Goal: Task Accomplishment & Management: Complete application form

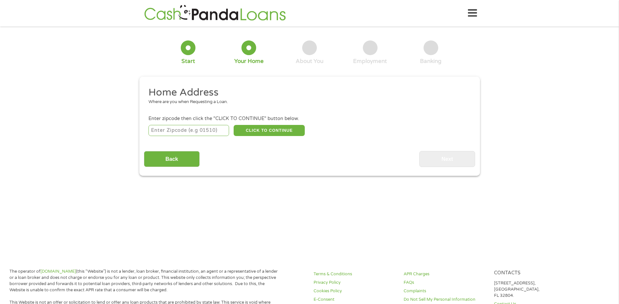
click at [182, 136] on input "number" at bounding box center [189, 130] width 81 height 11
type input "37754"
click at [280, 128] on button "CLICK TO CONTINUE" at bounding box center [269, 130] width 71 height 11
type input "37754"
type input "[PERSON_NAME]"
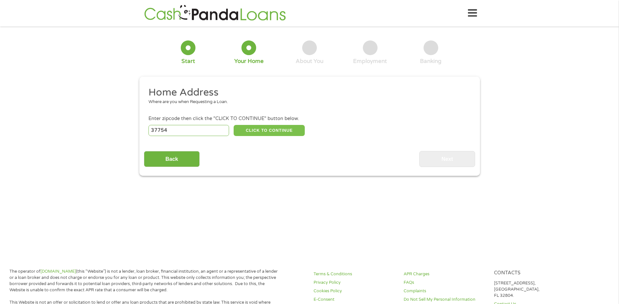
select select "[US_STATE]"
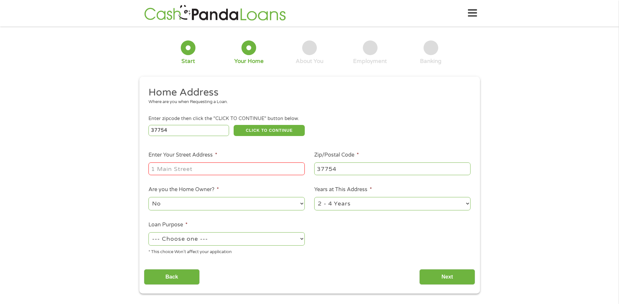
click at [250, 168] on input "Enter Your Street Address *" at bounding box center [227, 169] width 156 height 12
type input "[STREET_ADDRESS]"
click at [206, 238] on select "--- Choose one --- Pay Bills Debt Consolidation Home Improvement Major Purchase…" at bounding box center [227, 238] width 156 height 13
select select "shorttermcash"
click at [149, 232] on select "--- Choose one --- Pay Bills Debt Consolidation Home Improvement Major Purchase…" at bounding box center [227, 238] width 156 height 13
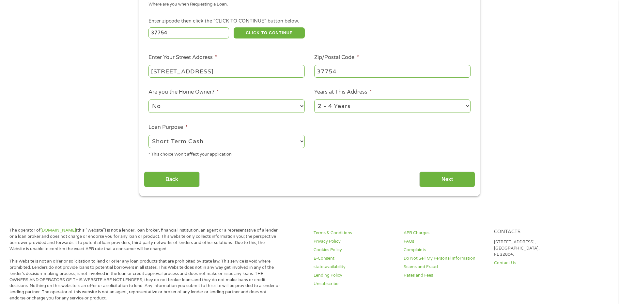
scroll to position [98, 0]
click at [439, 176] on input "Next" at bounding box center [448, 179] width 56 height 16
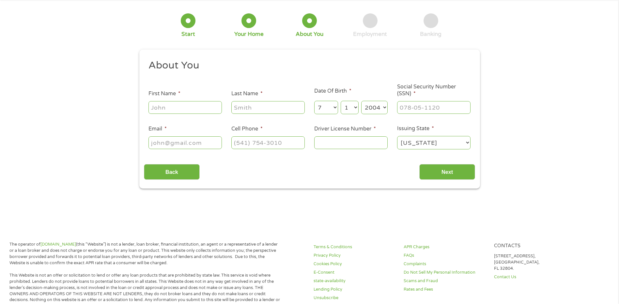
scroll to position [0, 0]
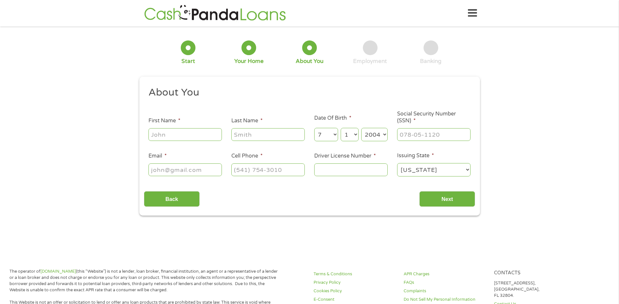
click at [183, 134] on input "First Name *" at bounding box center [185, 134] width 73 height 12
type input "[PERSON_NAME]"
type input "[EMAIL_ADDRESS][DOMAIN_NAME]"
type input "[PHONE_NUMBER]"
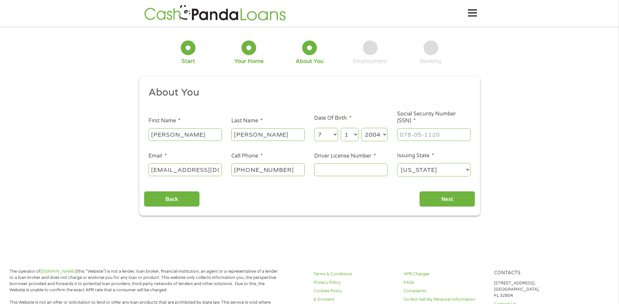
click at [376, 174] on input "Driver License Number *" at bounding box center [350, 170] width 73 height 12
type input "147244983"
click at [437, 204] on input "Next" at bounding box center [448, 199] width 56 height 16
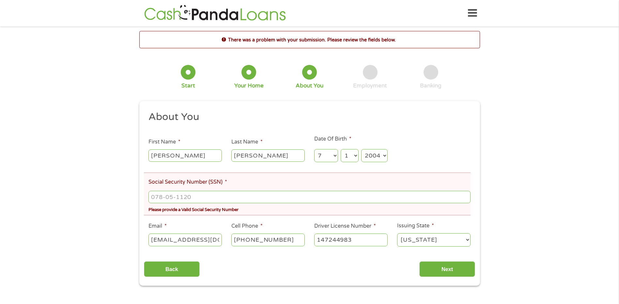
drag, startPoint x: 437, startPoint y: 143, endPoint x: 438, endPoint y: 134, distance: 8.8
click at [437, 125] on li "About You" at bounding box center [307, 118] width 327 height 15
click at [310, 197] on input "___-__-____" at bounding box center [310, 197] width 322 height 12
type input "414-97-4964"
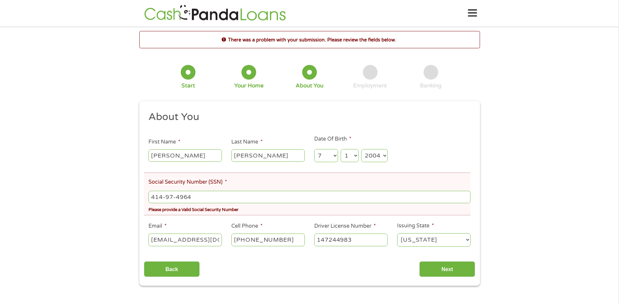
click at [317, 211] on div "Please provide a Valid Social Security Number" at bounding box center [310, 209] width 322 height 9
click at [437, 272] on input "Next" at bounding box center [448, 270] width 56 height 16
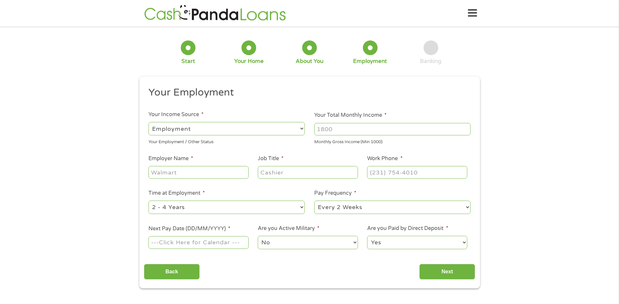
click at [184, 135] on select "--- Choose one --- Employment [DEMOGRAPHIC_DATA] Benefits" at bounding box center [227, 128] width 156 height 13
click at [149, 122] on select "--- Choose one --- Employment [DEMOGRAPHIC_DATA] Benefits" at bounding box center [227, 128] width 156 height 13
click at [341, 128] on input "Your Total Monthly Income *" at bounding box center [392, 129] width 156 height 12
type input "1600"
click at [217, 173] on input "Employer Name *" at bounding box center [199, 172] width 100 height 12
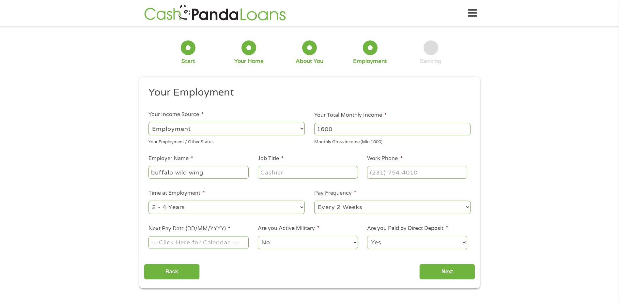
type input "buffalo wild wing"
drag, startPoint x: 357, startPoint y: 125, endPoint x: 356, endPoint y: 129, distance: 4.7
click at [357, 125] on input "1600" at bounding box center [392, 129] width 156 height 12
type input "1"
type input "2773"
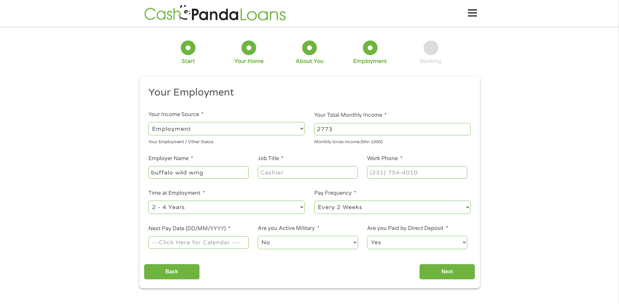
click at [294, 168] on input "Job Title *" at bounding box center [308, 172] width 100 height 12
click at [292, 172] on input "Job Title *" at bounding box center [308, 172] width 100 height 12
type input "cook"
click at [396, 173] on input "(___) ___-____" at bounding box center [417, 172] width 100 height 12
click at [372, 171] on input "(___) ___-____" at bounding box center [417, 172] width 100 height 12
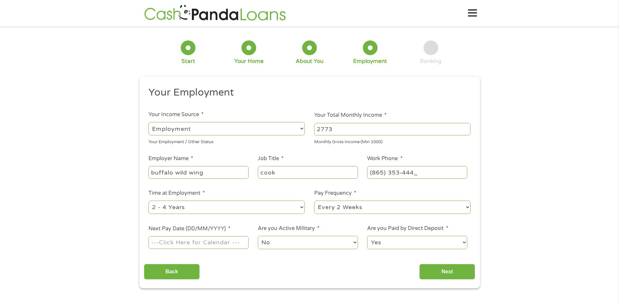
type input "[PHONE_NUMBER]"
click at [280, 191] on li "Time at Employment * --- Choose one --- 1 Year or less 1 - 2 Years 2 - 4 Years …" at bounding box center [227, 202] width 166 height 26
click at [219, 240] on input "Next Pay Date (DD/MM/YYYY) *" at bounding box center [199, 242] width 100 height 12
type input "[DATE]"
click at [439, 270] on input "Next" at bounding box center [448, 272] width 56 height 16
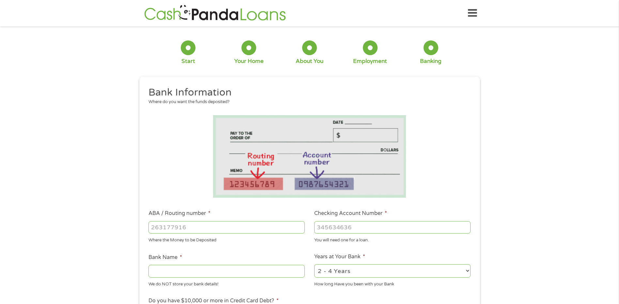
scroll to position [65, 0]
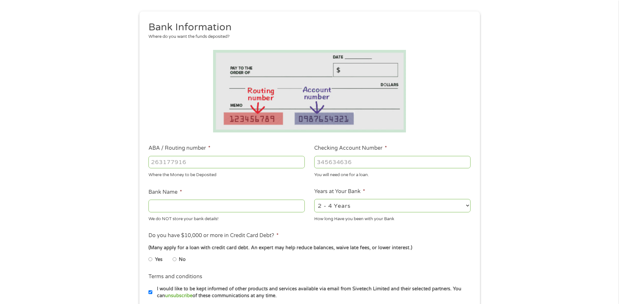
click at [225, 165] on input "ABA / Routing number *" at bounding box center [227, 162] width 156 height 12
click at [194, 129] on li at bounding box center [309, 91] width 331 height 83
click at [180, 158] on input "ABA / Routing number *" at bounding box center [227, 162] width 156 height 12
click at [180, 165] on input "ABA / Routing number *" at bounding box center [227, 162] width 156 height 12
type input "041214663"
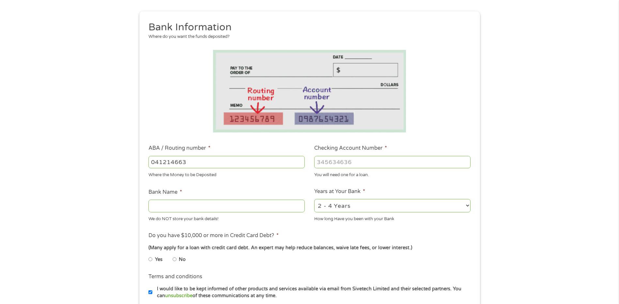
click at [340, 162] on input "Checking Account Number *" at bounding box center [392, 162] width 156 height 12
type input "1317045331854"
click at [230, 207] on input "Bank Name *" at bounding box center [227, 206] width 156 height 12
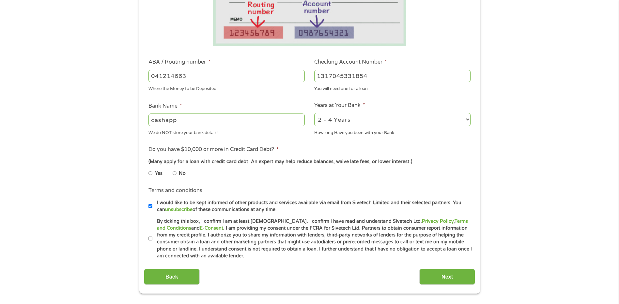
scroll to position [163, 0]
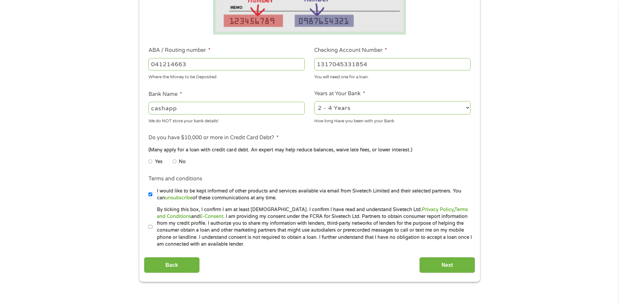
type input "cashapp"
click at [172, 158] on li "Yes" at bounding box center [161, 161] width 24 height 13
click at [180, 162] on label "No" at bounding box center [182, 161] width 7 height 7
click at [177, 162] on input "No" at bounding box center [175, 161] width 4 height 10
radio input "true"
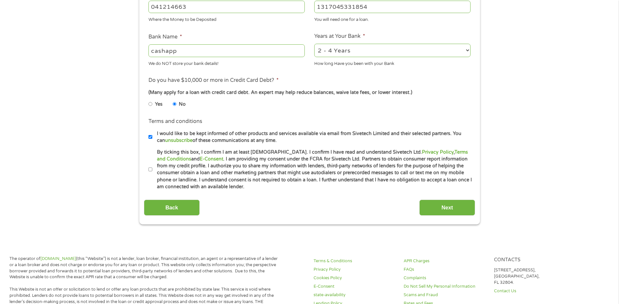
scroll to position [229, 0]
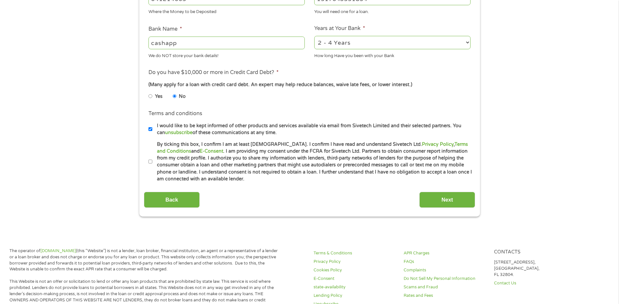
click at [152, 161] on input "By ticking this box, I confirm I am at least [DEMOGRAPHIC_DATA]. I confirm I ha…" at bounding box center [151, 162] width 4 height 10
checkbox input "true"
click at [430, 204] on input "Next" at bounding box center [448, 200] width 56 height 16
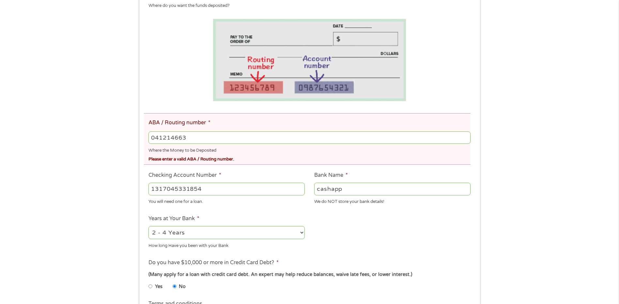
scroll to position [131, 0]
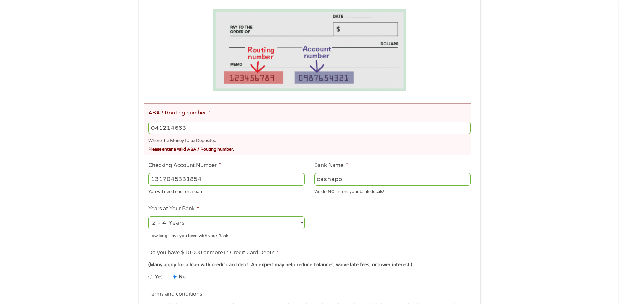
click at [217, 132] on input "041214663" at bounding box center [310, 128] width 322 height 12
drag, startPoint x: 217, startPoint y: 132, endPoint x: 88, endPoint y: 121, distance: 130.1
click at [88, 121] on div "There was a problem with your submission. Please review the fields below. 1 Sta…" at bounding box center [309, 148] width 619 height 497
type input "041215663"
type input "[PERSON_NAME] BANK"
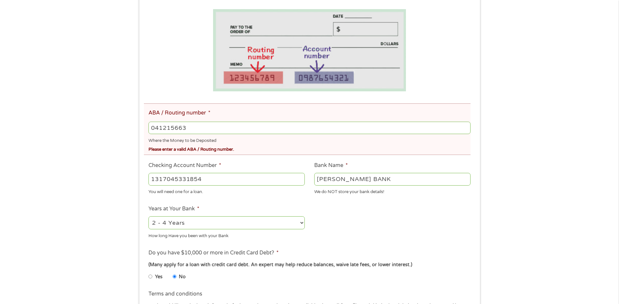
scroll to position [359, 0]
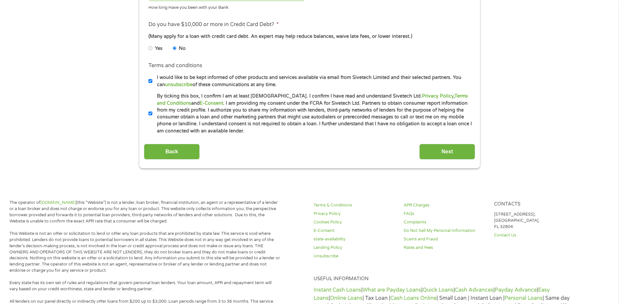
type input "041215663"
click at [448, 159] on input "Next" at bounding box center [448, 152] width 56 height 16
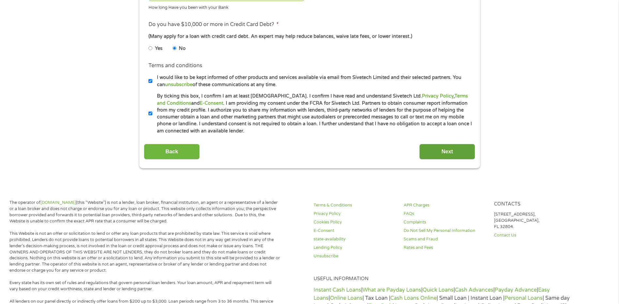
click at [448, 159] on input "Next" at bounding box center [448, 152] width 56 height 16
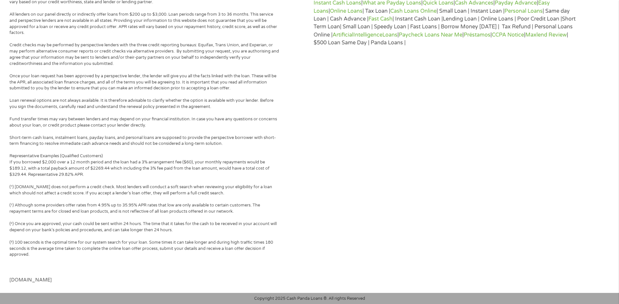
click at [448, 159] on div "Terms & Conditions Privacy Policy Cookies Policy E-Consent state-availability L…" at bounding box center [460, 84] width 300 height 345
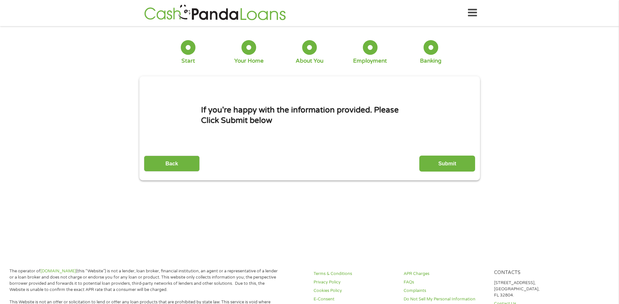
scroll to position [0, 0]
click at [251, 129] on div "If you're happy with the information provided. Please Click Submit below" at bounding box center [309, 115] width 217 height 63
click at [438, 162] on input "Submit" at bounding box center [448, 164] width 56 height 16
